Goal: Task Accomplishment & Management: Manage account settings

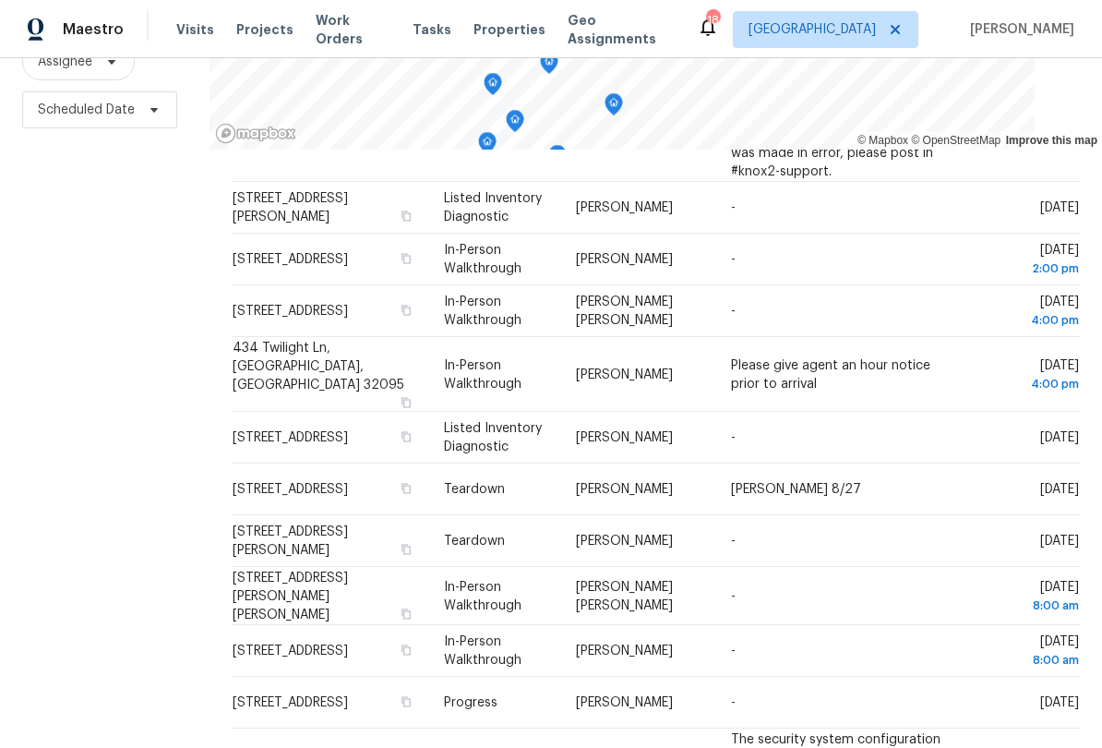
scroll to position [360, 0]
click at [0, 0] on span at bounding box center [0, 0] width 0 height 0
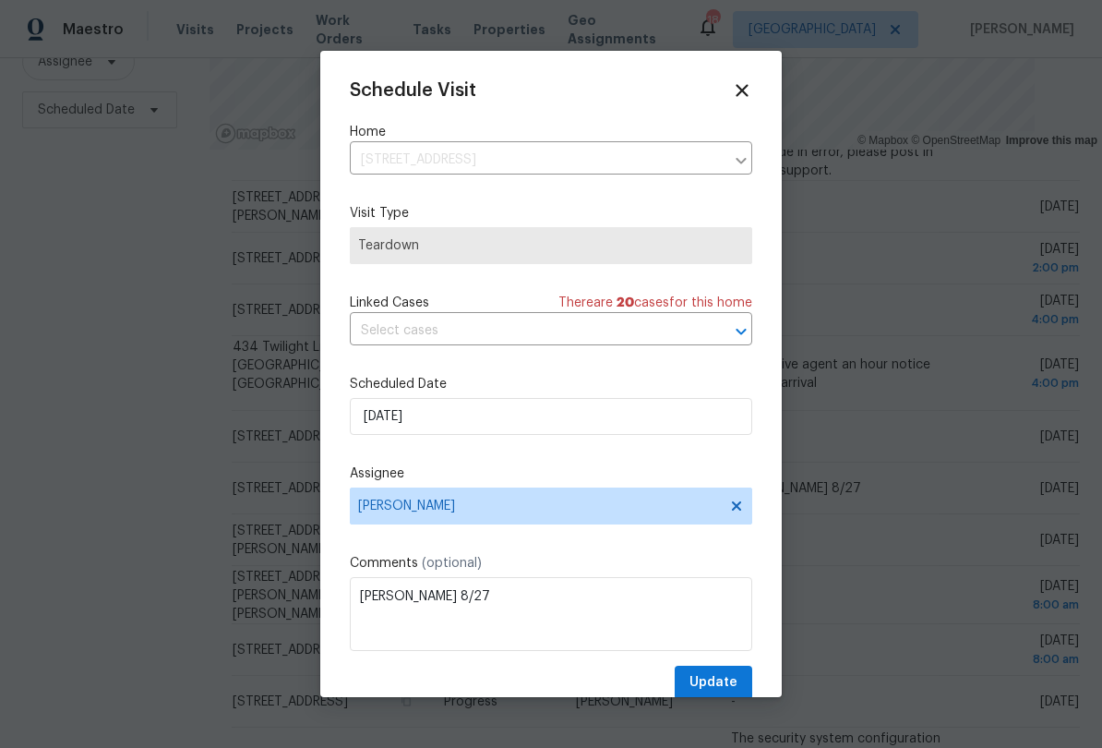
click at [791, 121] on div at bounding box center [551, 374] width 1102 height 748
click at [749, 100] on icon at bounding box center [742, 90] width 20 height 20
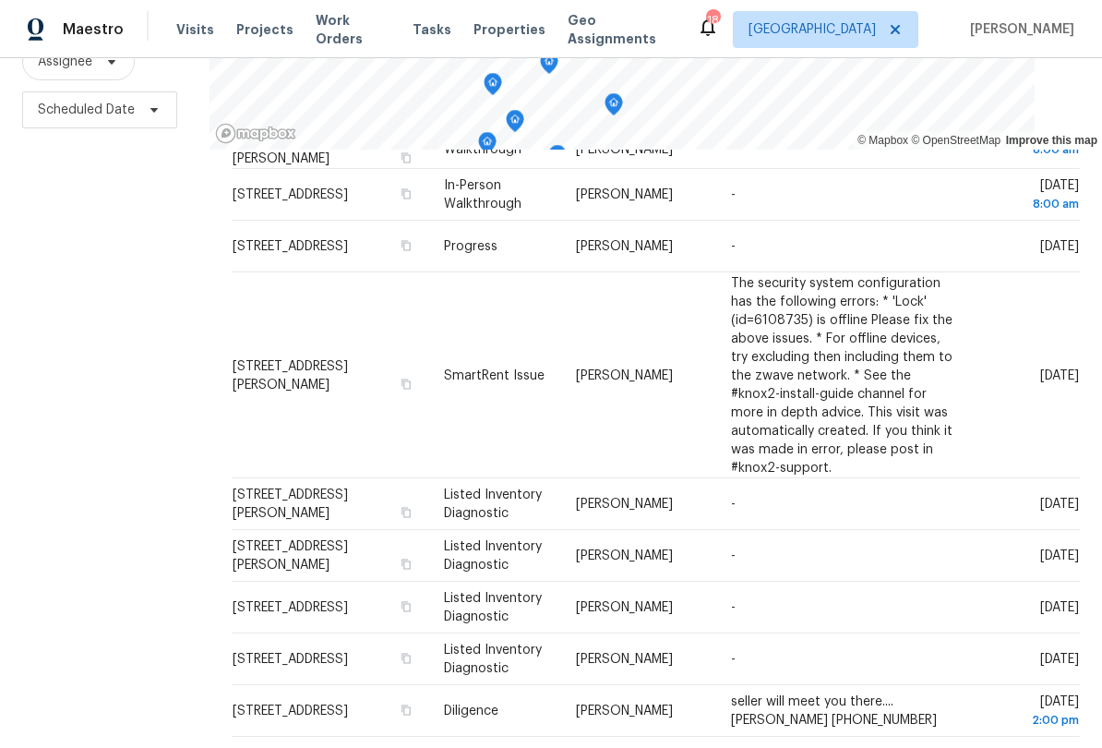
scroll to position [814, 0]
click at [719, 747] on icon at bounding box center [712, 760] width 17 height 17
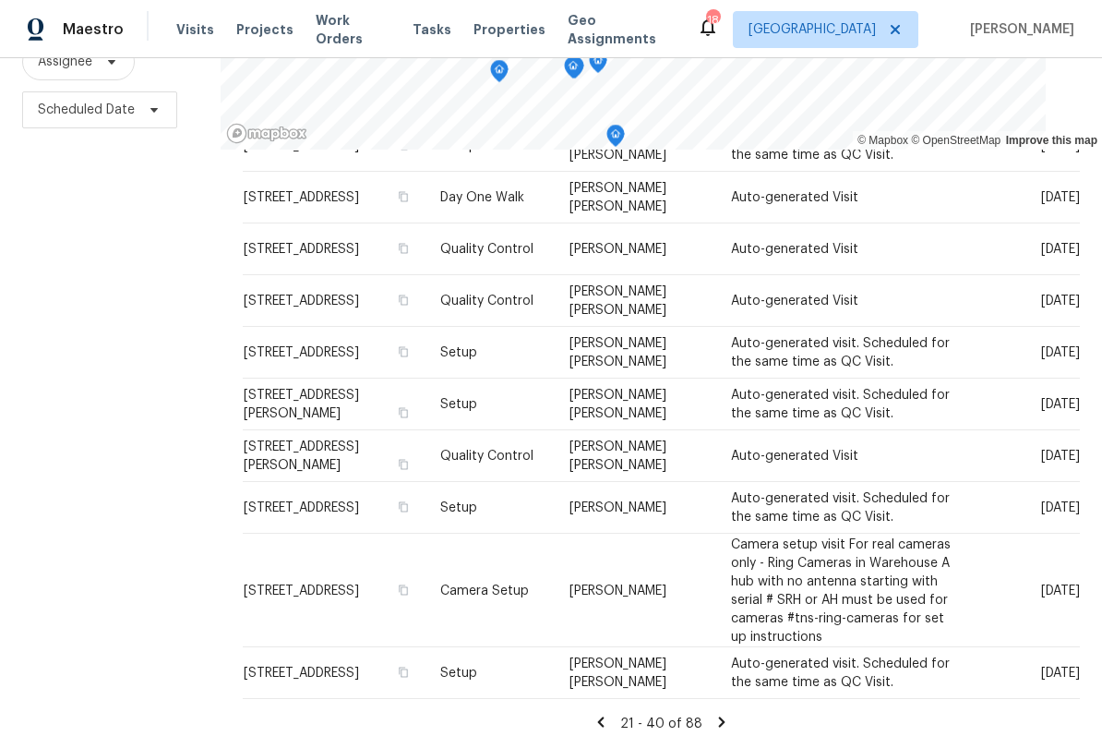
scroll to position [241, 0]
click at [609, 720] on icon at bounding box center [601, 722] width 17 height 17
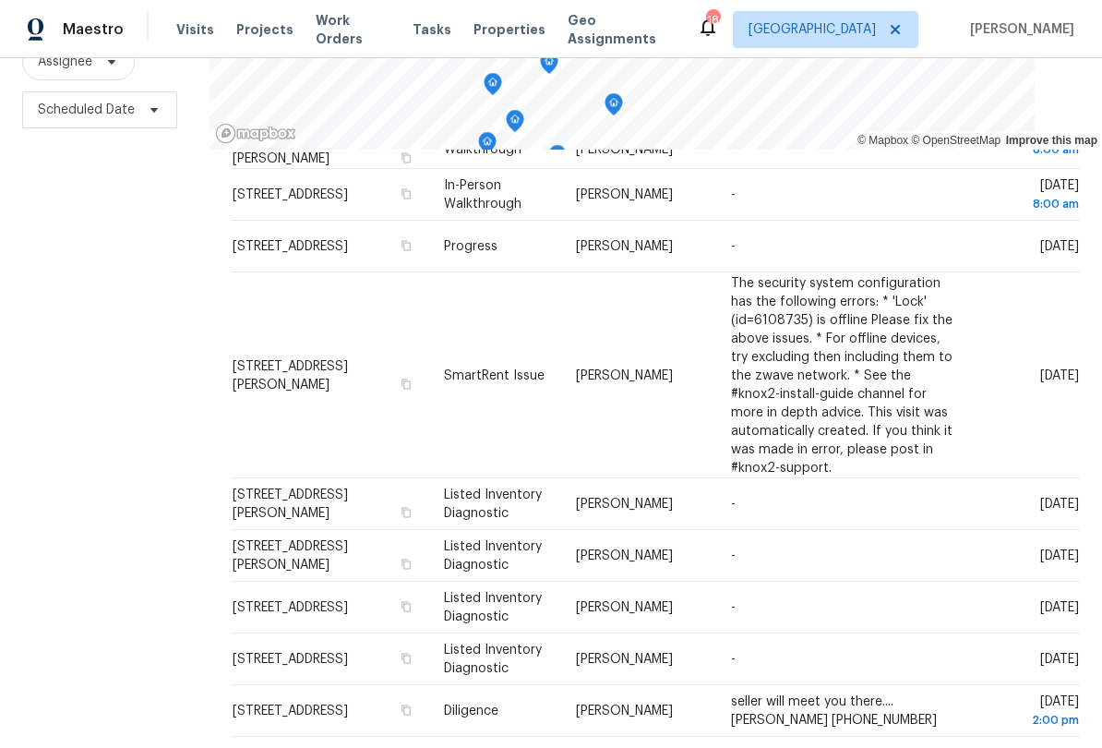
scroll to position [814, 0]
click at [715, 747] on icon at bounding box center [712, 760] width 17 height 17
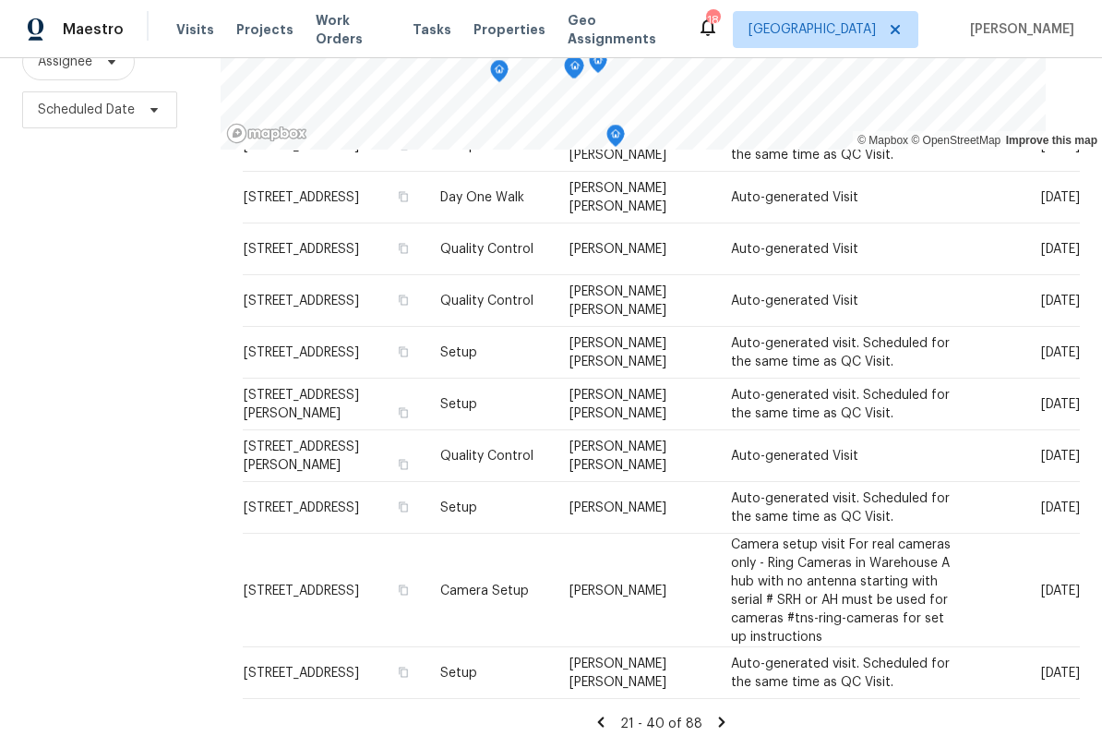
scroll to position [241, 0]
click at [726, 721] on icon at bounding box center [722, 722] width 17 height 17
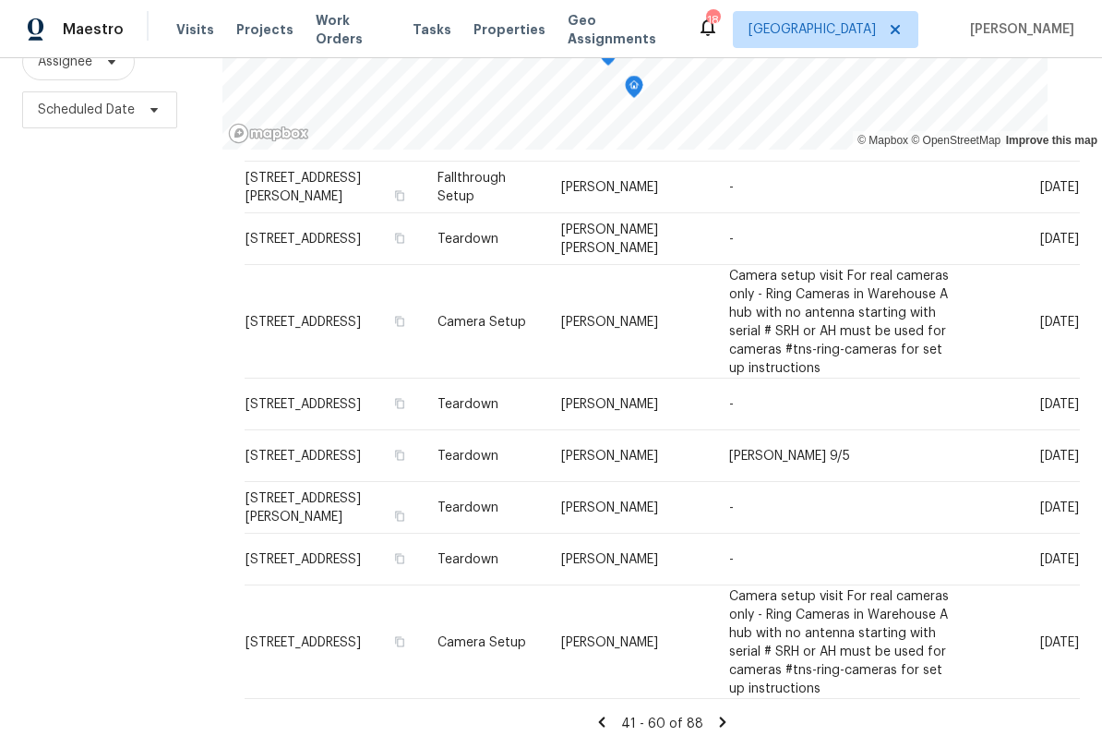
scroll to position [825, 0]
click at [715, 723] on icon at bounding box center [723, 722] width 17 height 17
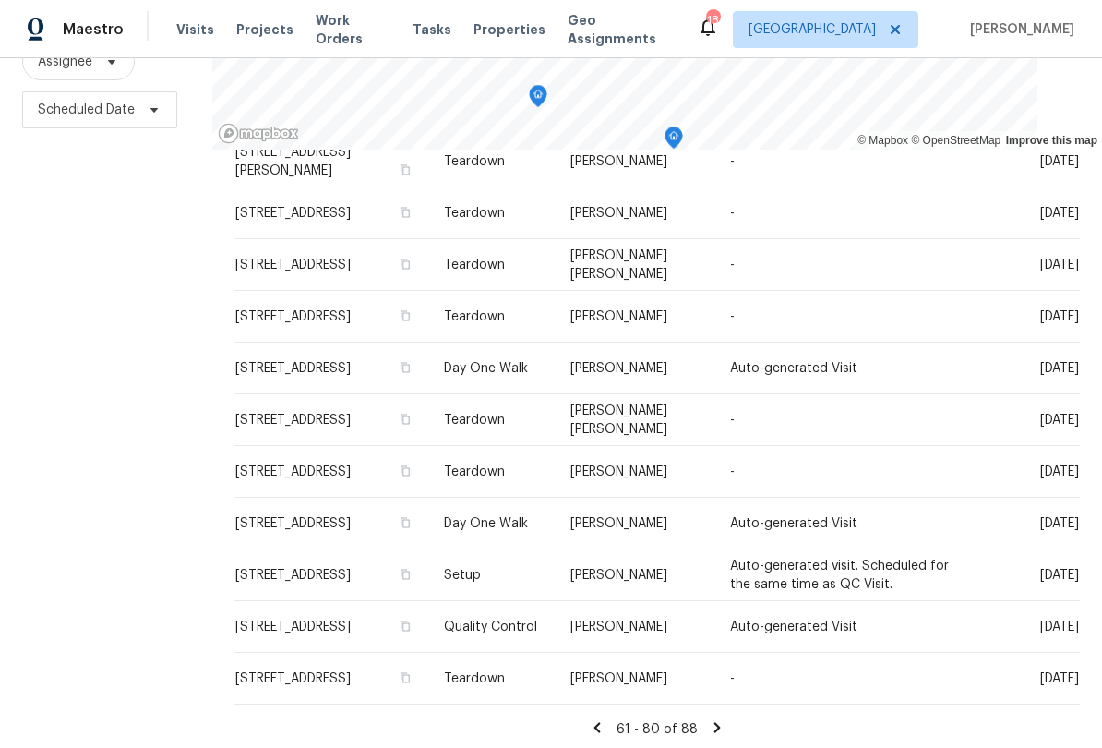
scroll to position [552, 0]
click at [726, 721] on icon at bounding box center [717, 728] width 17 height 17
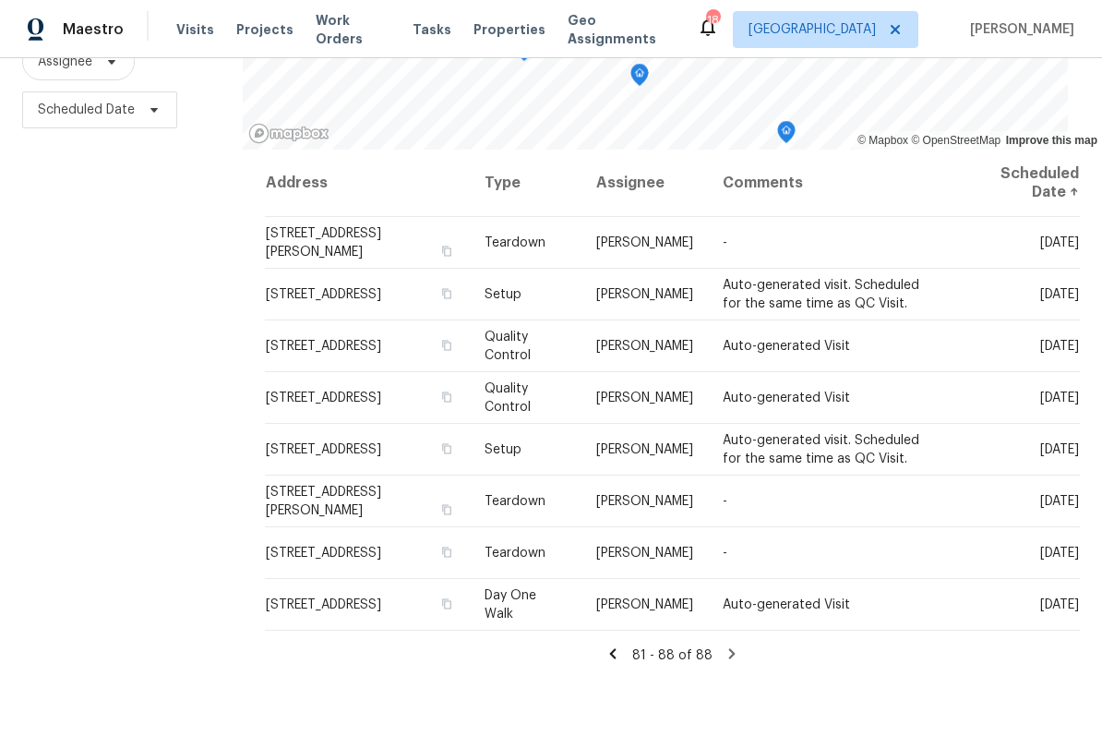
scroll to position [241, 0]
